Goal: Complete application form: Complete application form

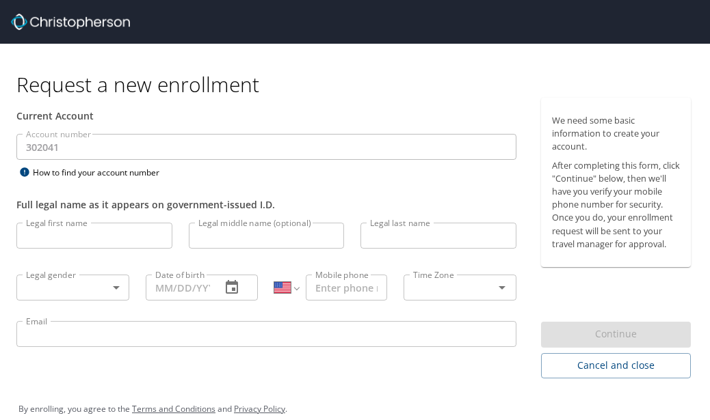
select select "US"
click at [109, 241] on input "Legal first name" at bounding box center [94, 236] width 156 height 26
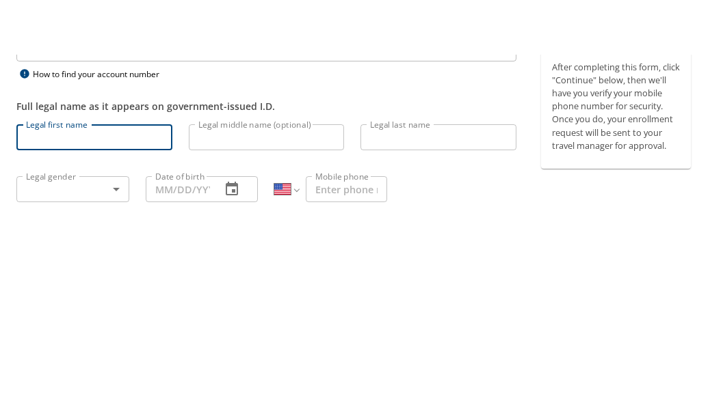
type input "[PERSON_NAME]"
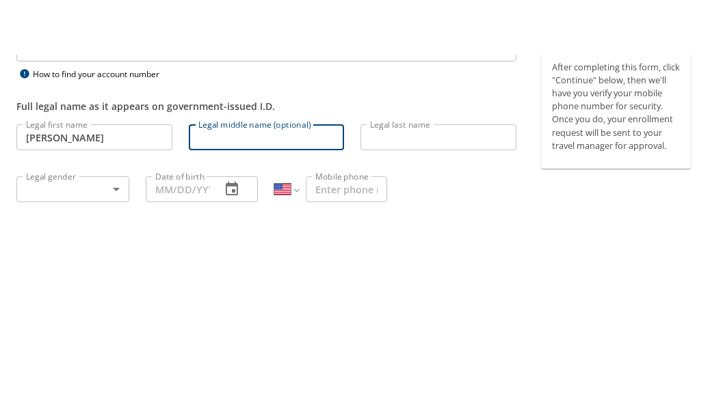
click at [450, 223] on input "Legal last name" at bounding box center [438, 236] width 156 height 26
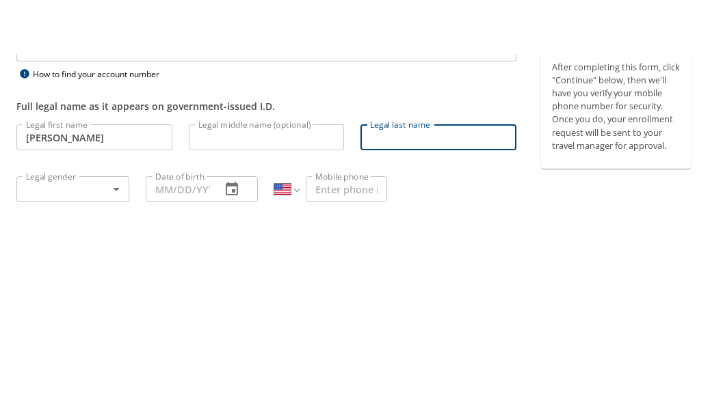
type input "[PERSON_NAME]"
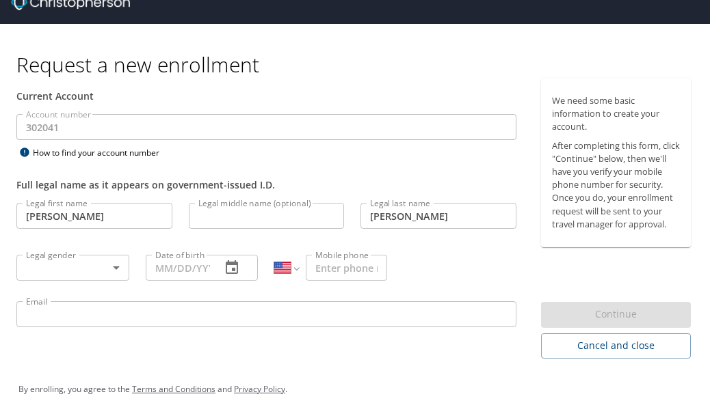
click at [109, 241] on body "Request a new enrollment Current Account Account number 302041 Account number H…" at bounding box center [355, 190] width 710 height 420
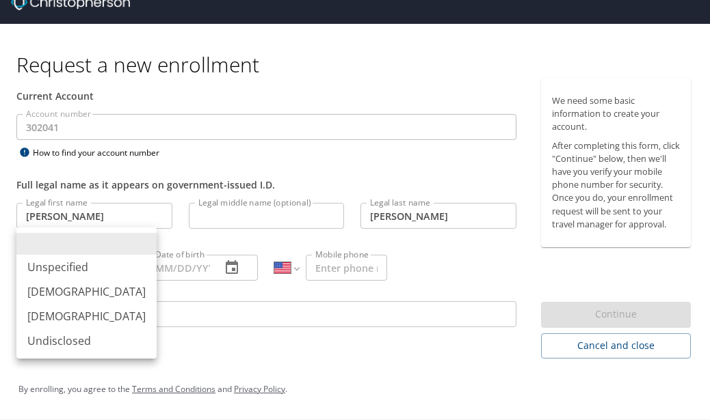
click at [98, 292] on li "[DEMOGRAPHIC_DATA]" at bounding box center [86, 292] width 140 height 25
type input "[DEMOGRAPHIC_DATA]"
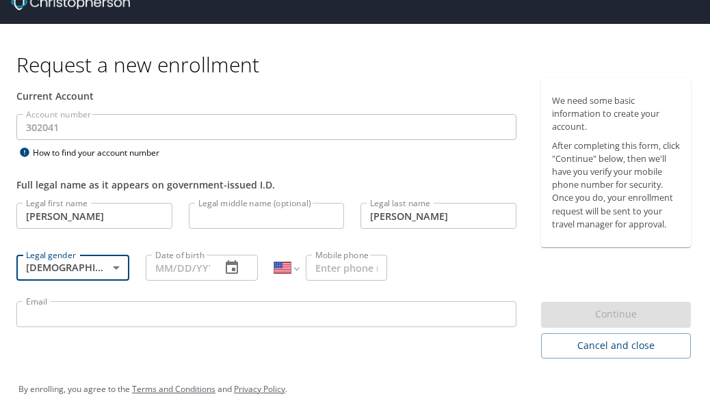
click at [221, 252] on button "button" at bounding box center [231, 268] width 33 height 33
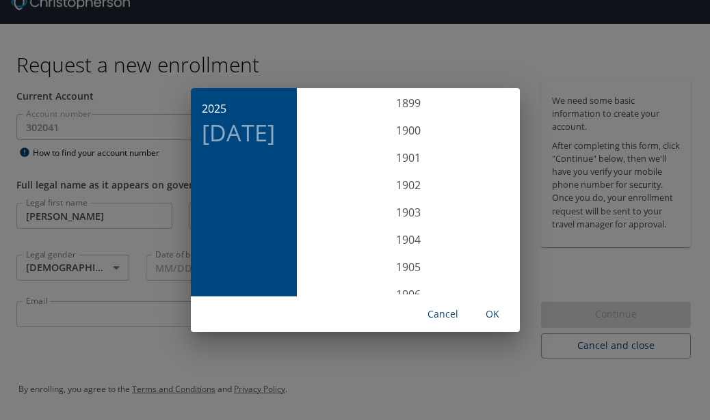
scroll to position [3363, 0]
click at [455, 325] on button "Cancel" at bounding box center [443, 314] width 44 height 25
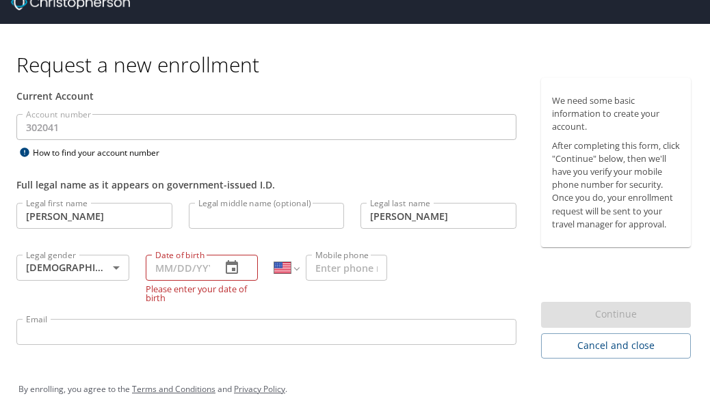
click at [179, 255] on input "Date of birth" at bounding box center [178, 268] width 65 height 26
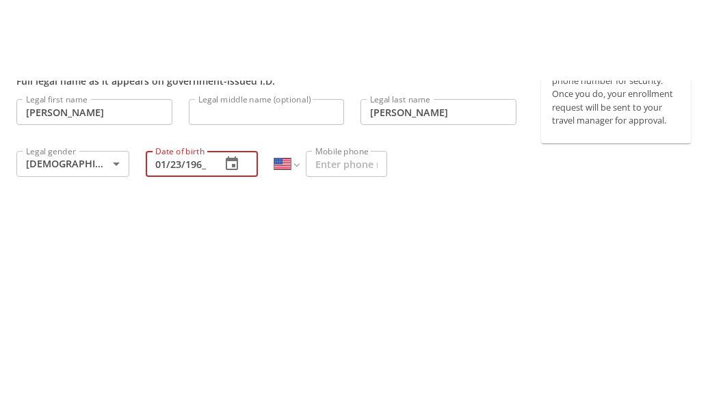
type input "[DATE]"
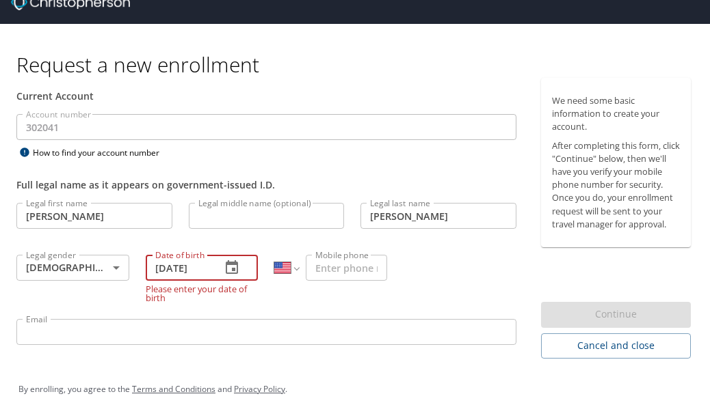
click at [275, 311] on div "Email Email" at bounding box center [266, 334] width 516 height 46
click at [371, 255] on input "Mobile phone" at bounding box center [346, 268] width 81 height 26
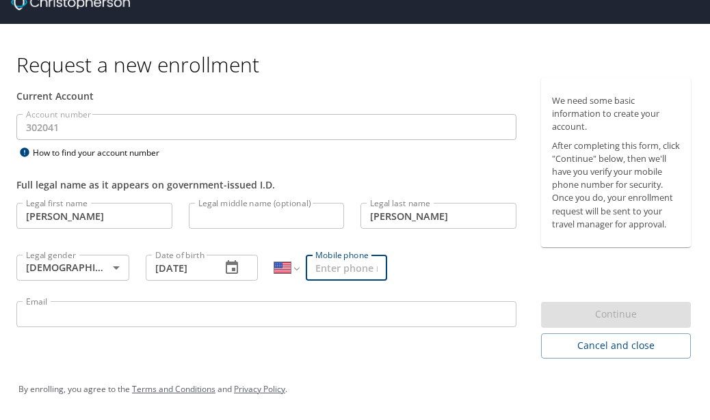
scroll to position [43, 0]
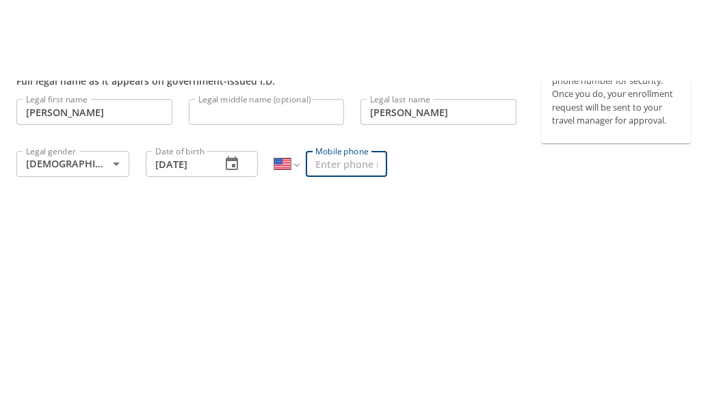
type input "[PHONE_NUMBER]"
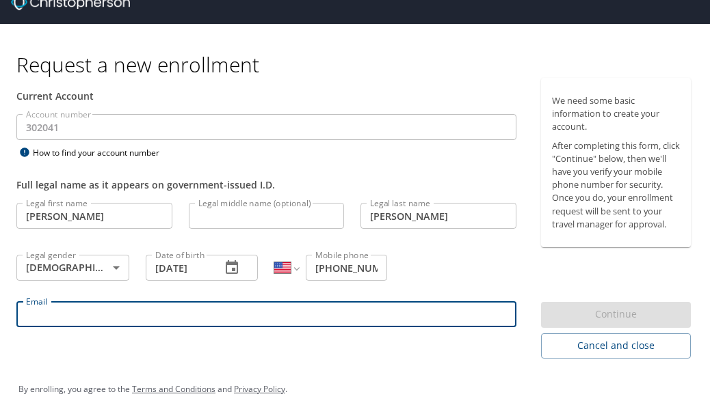
click at [275, 301] on input "Email" at bounding box center [266, 314] width 500 height 26
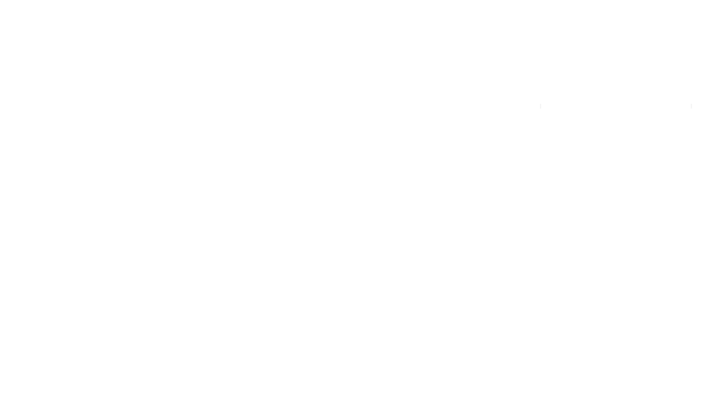
type input "[EMAIL_ADDRESS][DOMAIN_NAME]"
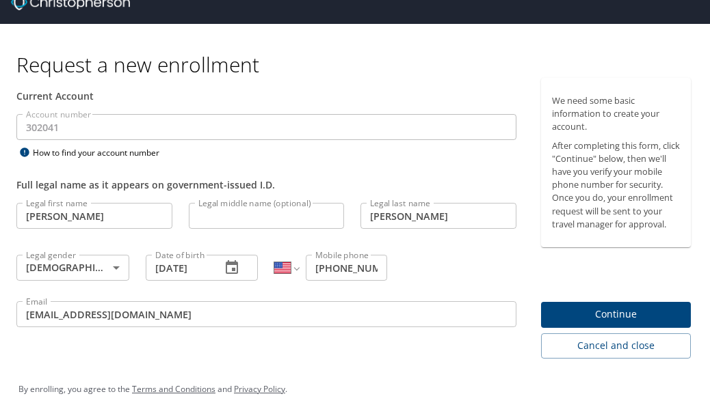
click at [632, 306] on span "Continue" at bounding box center [616, 314] width 129 height 17
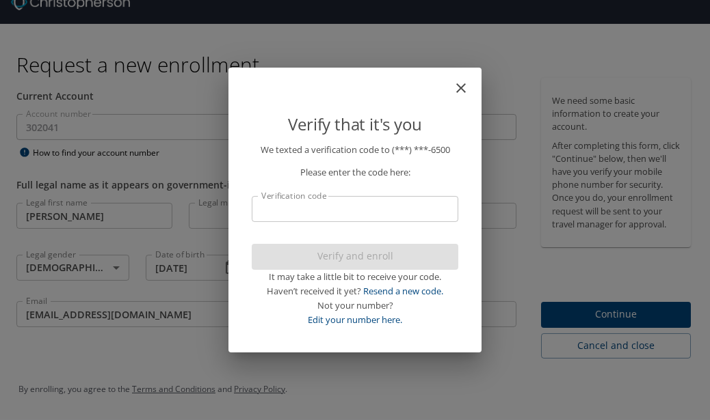
click at [347, 211] on input "Verification code" at bounding box center [355, 209] width 206 height 26
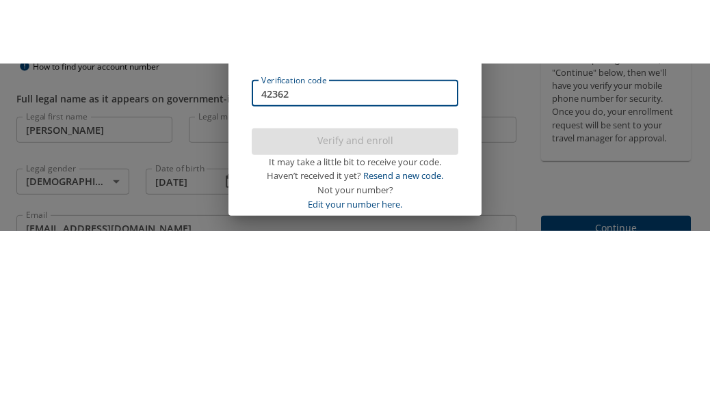
type input "423620"
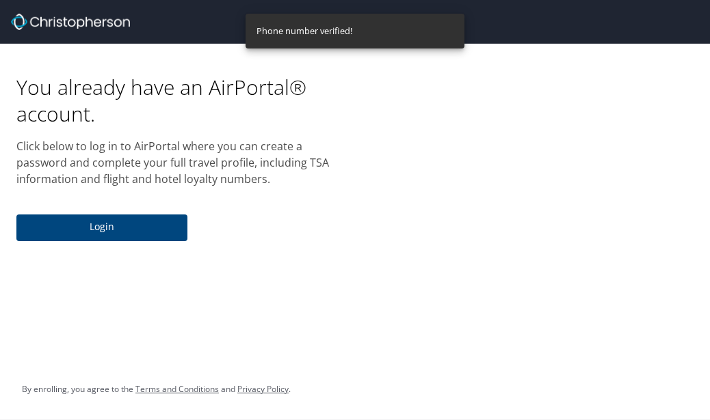
click at [130, 219] on span "Login" at bounding box center [101, 227] width 149 height 17
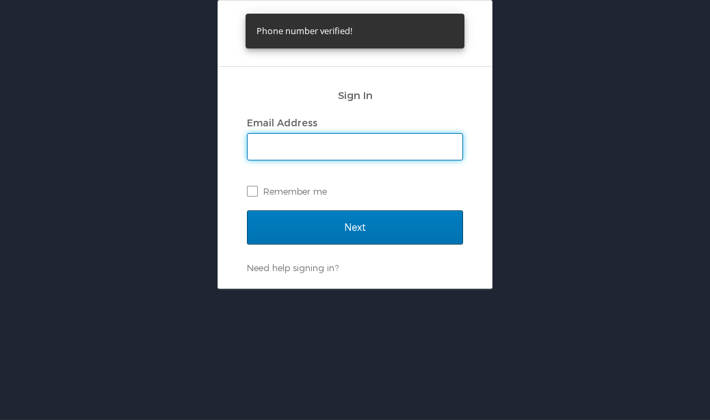
click at [368, 134] on input "Email Address" at bounding box center [354, 147] width 215 height 26
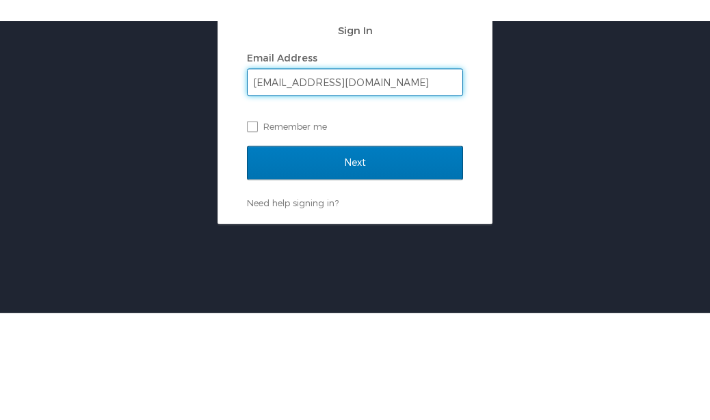
type input "[EMAIL_ADDRESS][DOMAIN_NAME]"
click at [378, 211] on input "Next" at bounding box center [355, 228] width 216 height 34
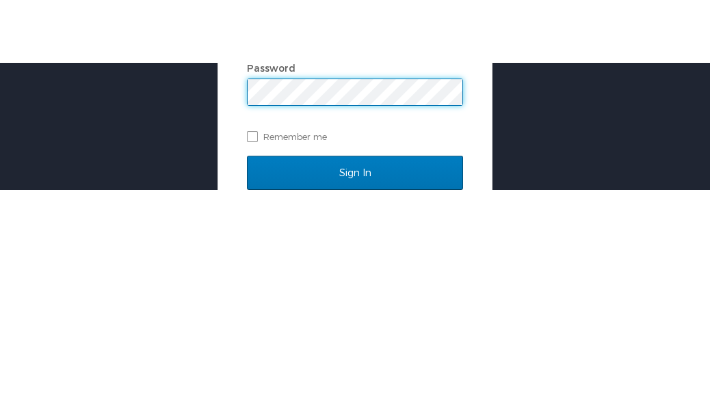
click at [325, 314] on link "Need help signing in?" at bounding box center [293, 319] width 92 height 11
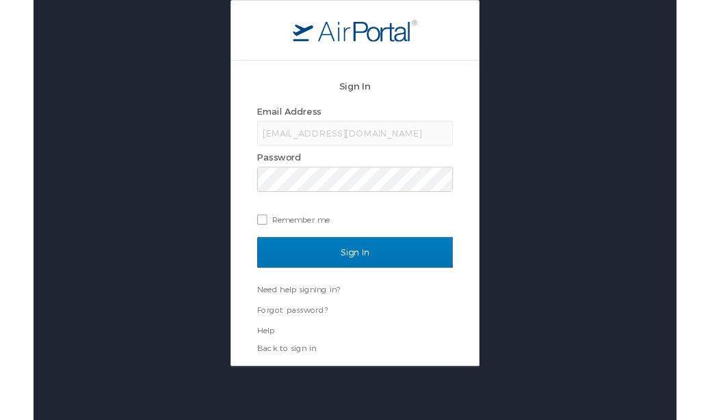
click at [311, 345] on link "Forgot password?" at bounding box center [286, 342] width 78 height 11
